Goal: Task Accomplishment & Management: Manage account settings

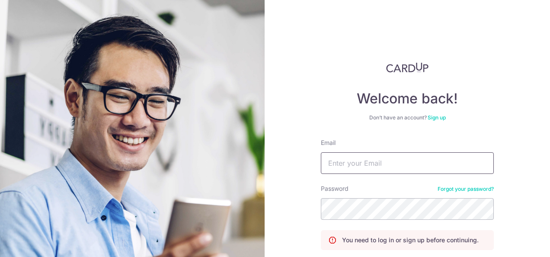
click at [386, 161] on input "Email" at bounding box center [407, 163] width 173 height 22
type input "[EMAIL_ADDRESS][DOMAIN_NAME]"
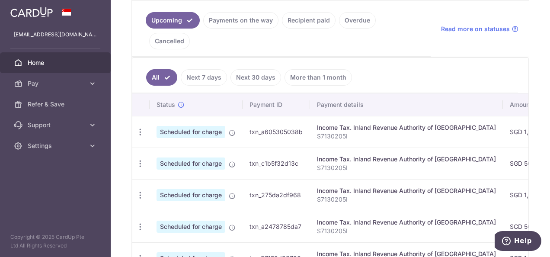
scroll to position [196, 0]
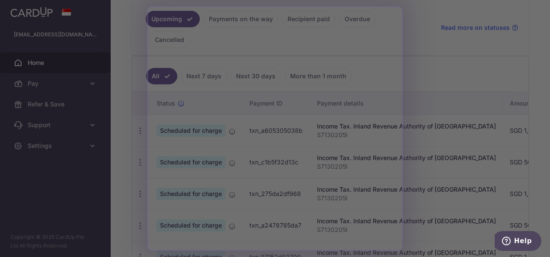
click at [443, 43] on div at bounding box center [278, 130] width 556 height 260
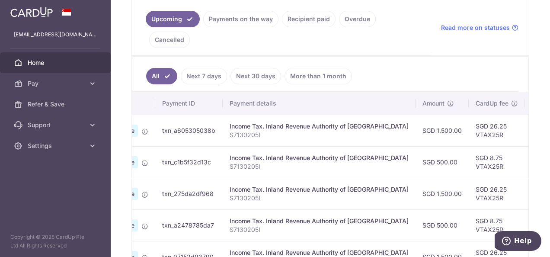
scroll to position [0, 0]
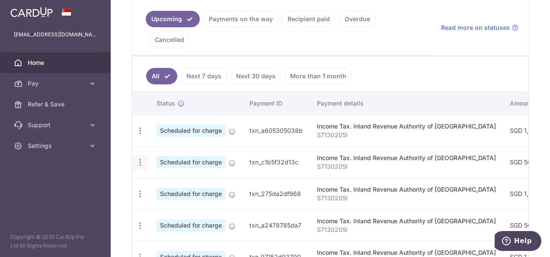
click at [140, 135] on icon "button" at bounding box center [140, 130] width 9 height 9
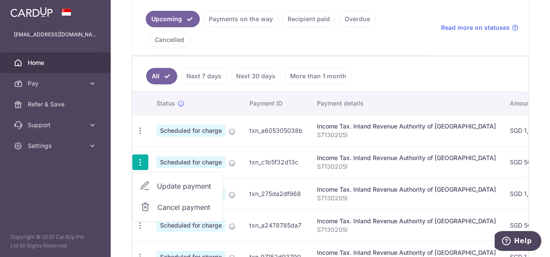
click at [163, 202] on span "Cancel payment" at bounding box center [186, 207] width 58 height 10
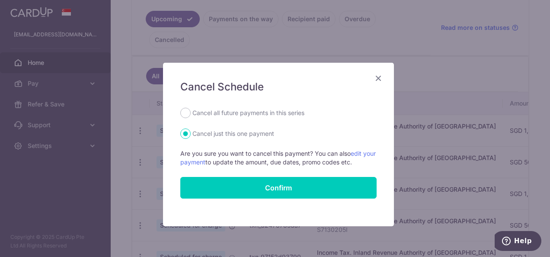
click at [379, 76] on icon "Close" at bounding box center [378, 78] width 10 height 11
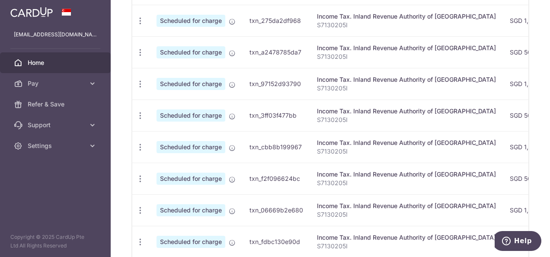
scroll to position [412, 0]
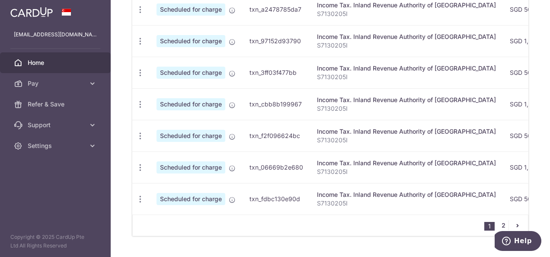
click at [500, 220] on link "2" at bounding box center [503, 225] width 10 height 10
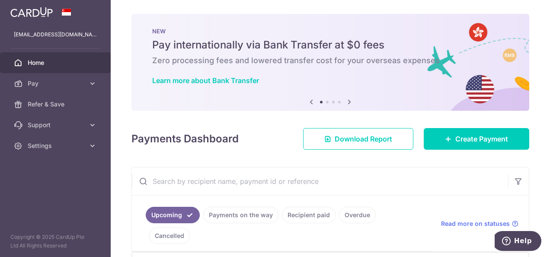
scroll to position [286, 0]
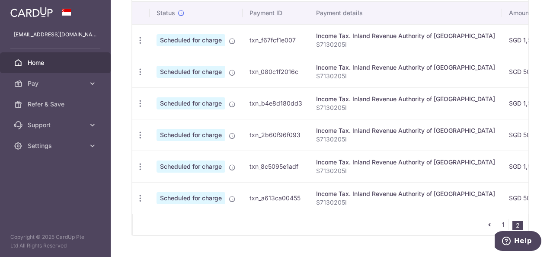
click at [501, 219] on link "1" at bounding box center [503, 224] width 10 height 10
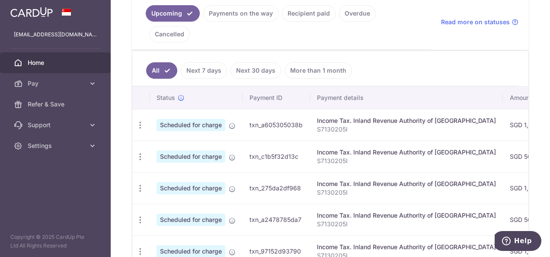
scroll to position [202, 0]
click at [140, 130] on icon "button" at bounding box center [140, 125] width 9 height 9
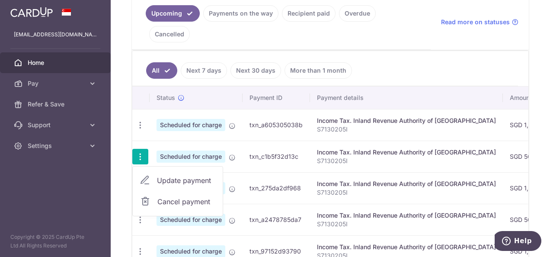
click at [156, 191] on link "Cancel payment" at bounding box center [178, 202] width 90 height 22
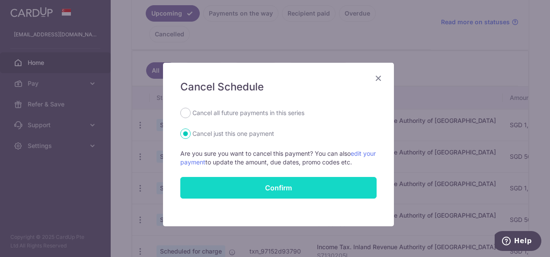
click at [290, 189] on input "Confirm" at bounding box center [278, 188] width 196 height 22
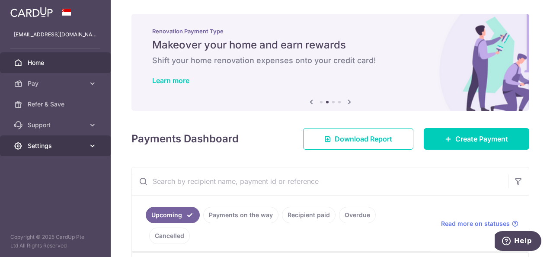
click at [72, 147] on span "Settings" at bounding box center [56, 145] width 57 height 9
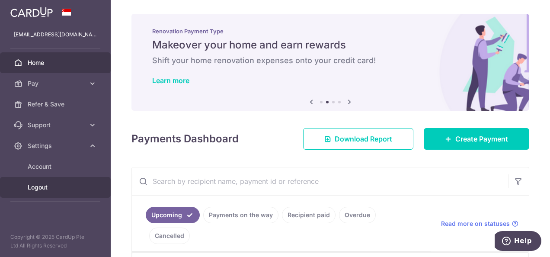
click at [42, 185] on span "Logout" at bounding box center [56, 187] width 57 height 9
